Goal: Information Seeking & Learning: Learn about a topic

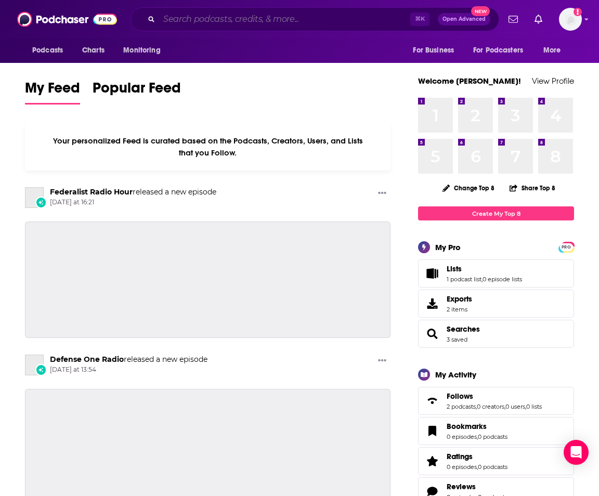
click at [246, 14] on input "Search podcasts, credits, & more..." at bounding box center [284, 19] width 251 height 17
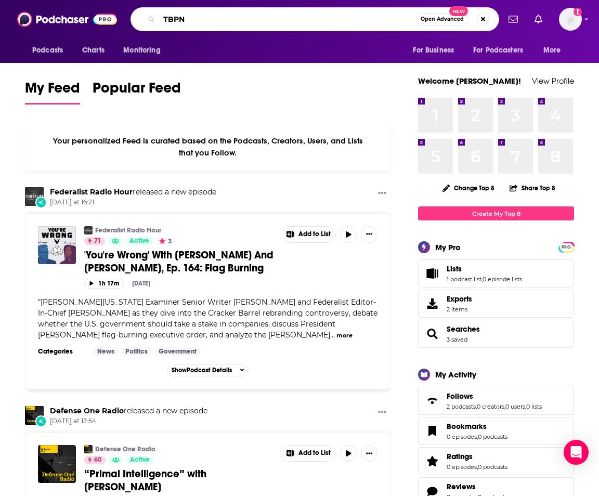
type input "TBPN"
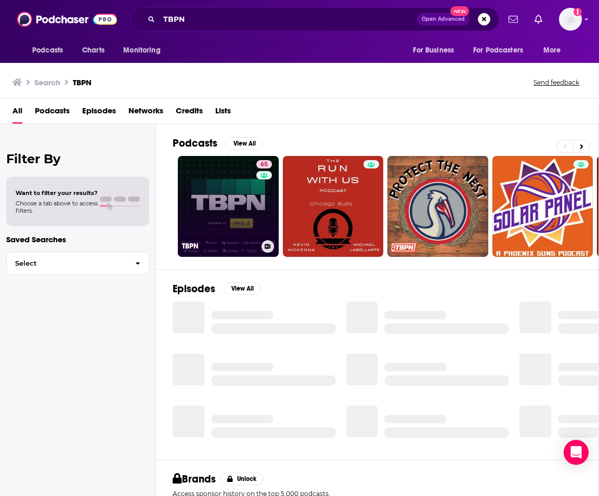
click at [241, 200] on link "65 TBPN" at bounding box center [228, 206] width 101 height 101
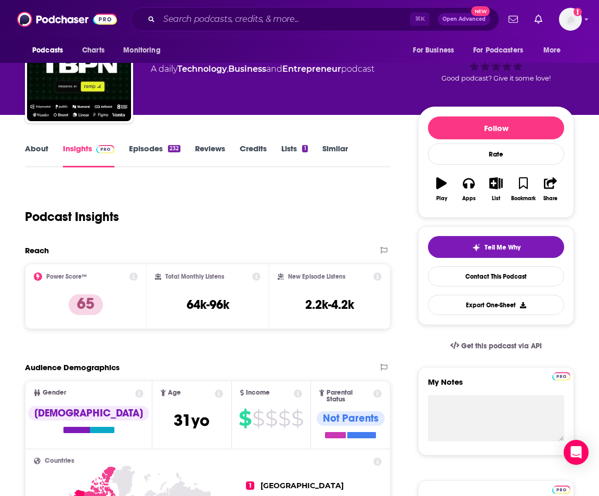
scroll to position [63, 0]
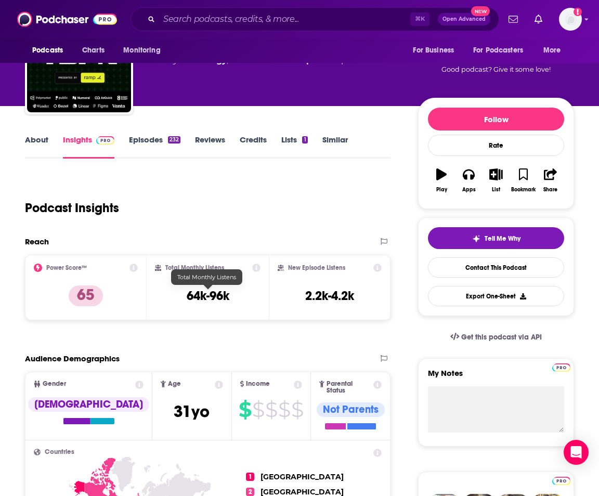
click at [204, 295] on h3 "64k-96k" at bounding box center [208, 296] width 43 height 16
click at [239, 18] on input "Search podcasts, credits, & more..." at bounding box center [284, 19] width 251 height 17
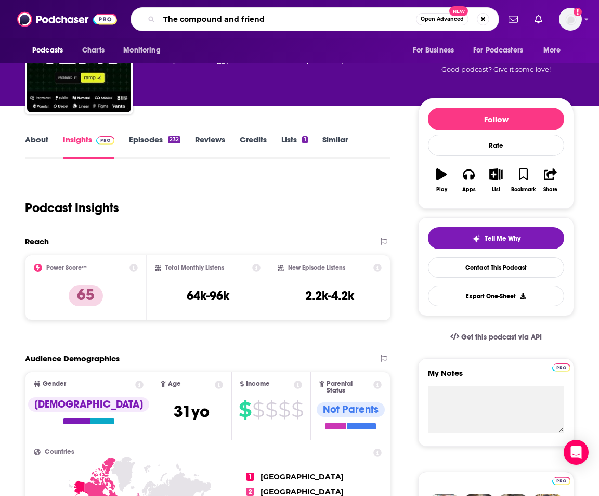
type input "The compound and friends"
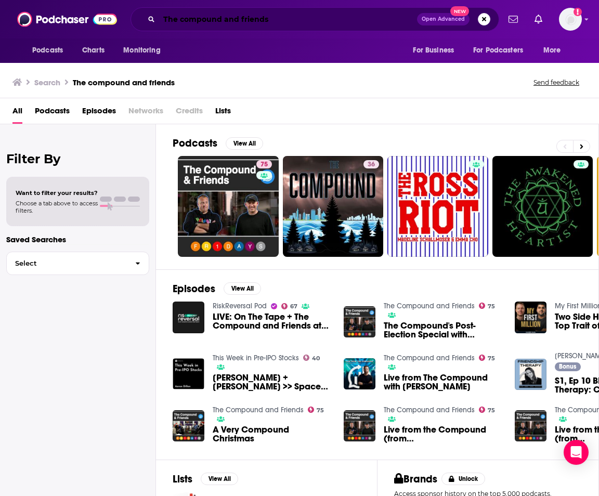
click at [225, 24] on input "The compound and friends" at bounding box center [288, 19] width 258 height 17
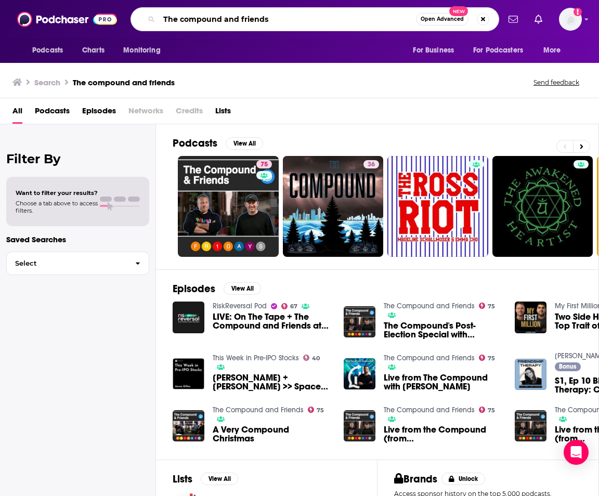
click at [225, 24] on input "The compound and friends" at bounding box center [287, 19] width 257 height 17
type input "motley fool money podcast"
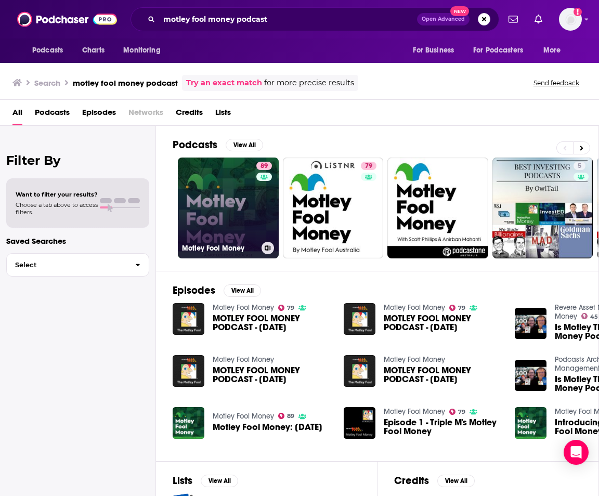
click at [251, 199] on link "89 Motley Fool Money" at bounding box center [228, 208] width 101 height 101
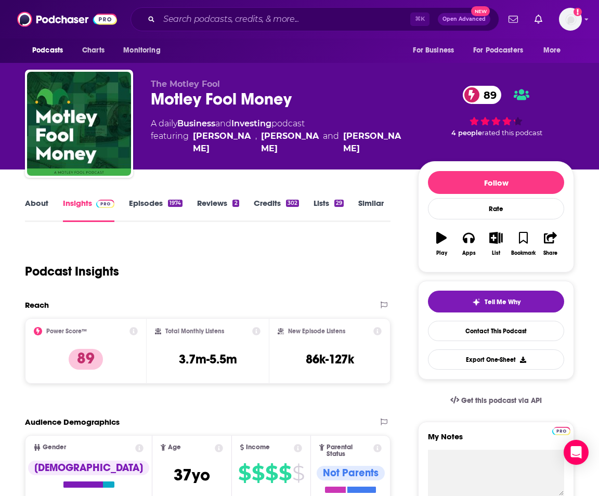
click at [35, 203] on link "About" at bounding box center [36, 210] width 23 height 24
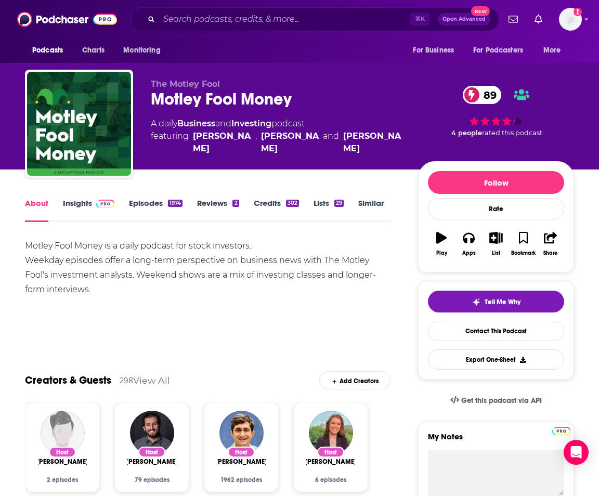
click at [237, 28] on div "⌘ K Open Advanced New" at bounding box center [315, 19] width 369 height 24
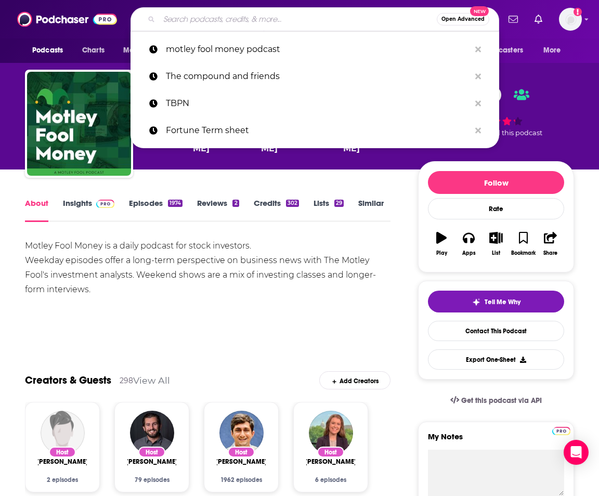
click at [236, 27] on input "Search podcasts, credits, & more..." at bounding box center [298, 19] width 278 height 17
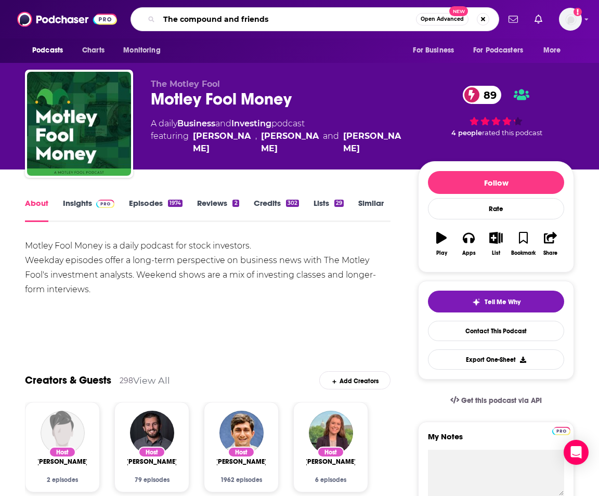
type input "The compound and friends"
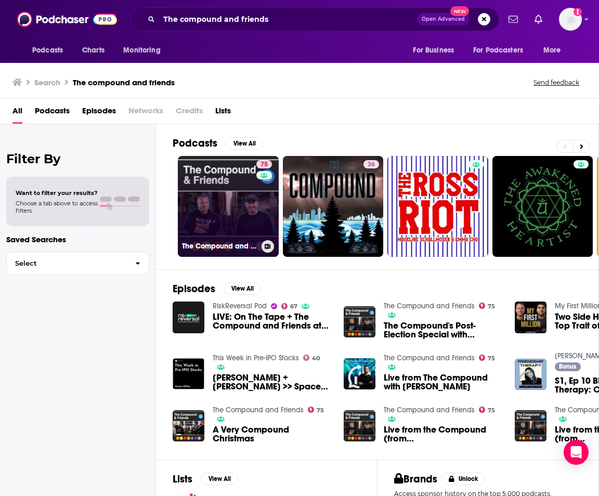
click at [220, 192] on link "75 The Compound and Friends" at bounding box center [228, 206] width 101 height 101
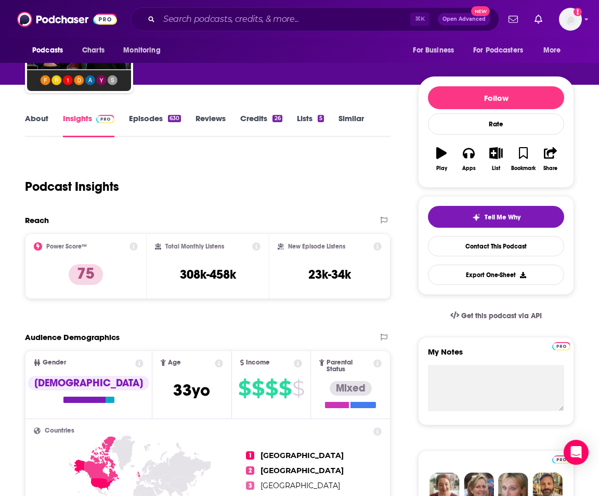
scroll to position [85, 0]
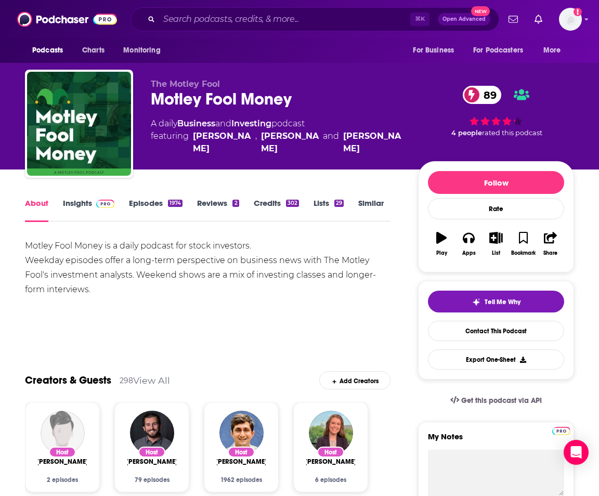
click at [72, 203] on link "Insights" at bounding box center [88, 210] width 51 height 24
